Goal: Complete application form: Complete application form

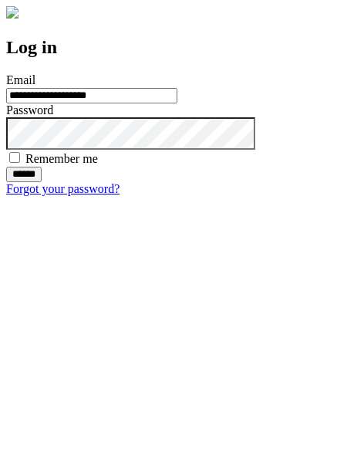
type input "**********"
click at [42, 182] on input "******" at bounding box center [23, 174] width 35 height 15
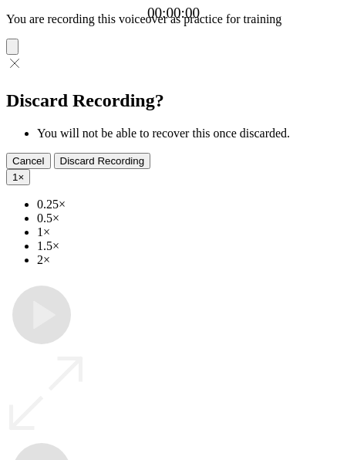
type input "**********"
